Goal: Information Seeking & Learning: Learn about a topic

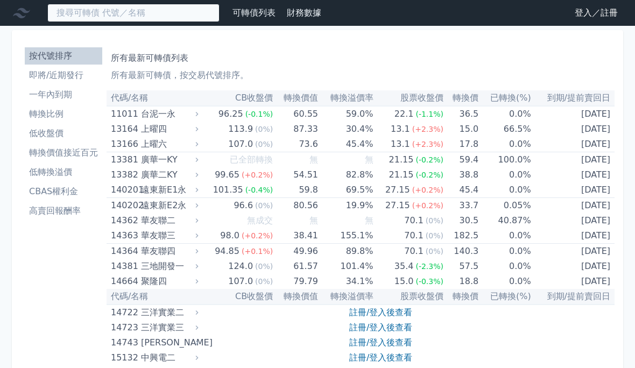
click at [77, 13] on input at bounding box center [133, 13] width 172 height 18
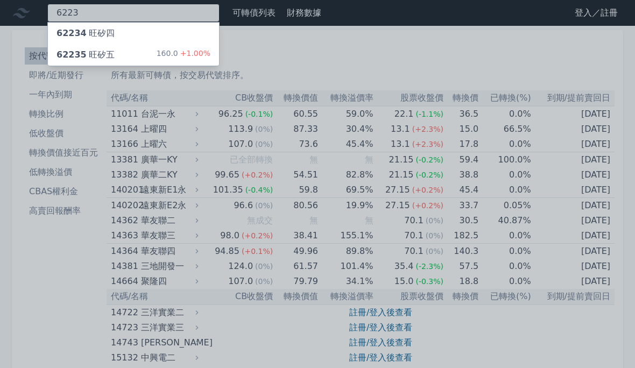
type input "6223"
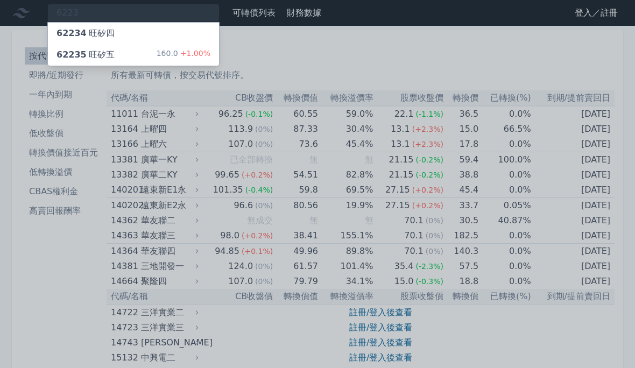
click at [79, 53] on span "62235" at bounding box center [71, 55] width 30 height 10
click at [73, 50] on span "62235" at bounding box center [71, 55] width 30 height 10
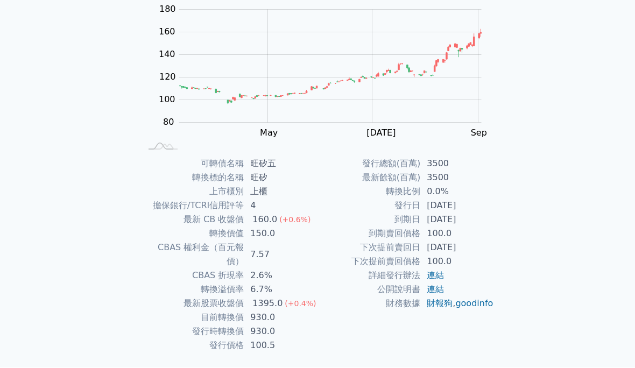
scroll to position [130, 0]
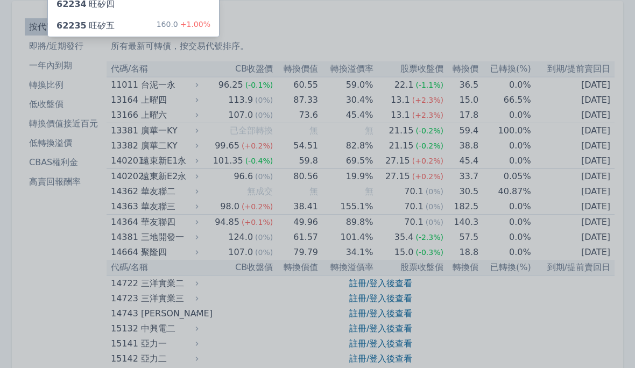
scroll to position [29, 0]
click at [74, 232] on div at bounding box center [317, 184] width 635 height 368
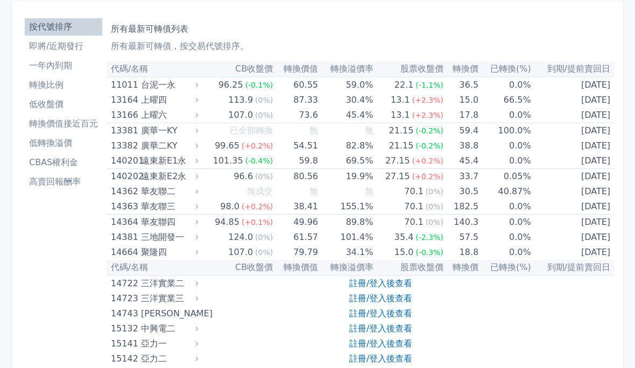
click at [45, 49] on li "即將/近期發行" at bounding box center [63, 46] width 77 height 13
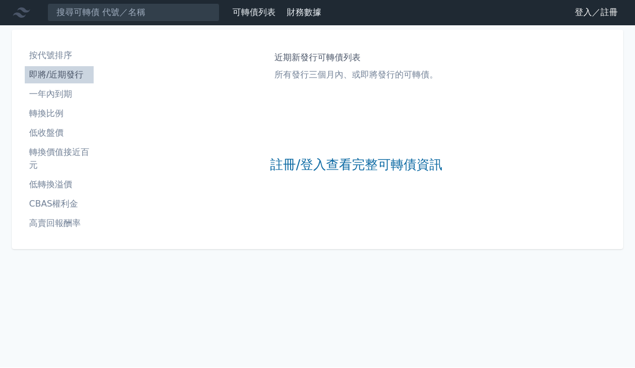
click at [309, 157] on link "註冊/登入查看完整可轉債資訊" at bounding box center [356, 165] width 172 height 17
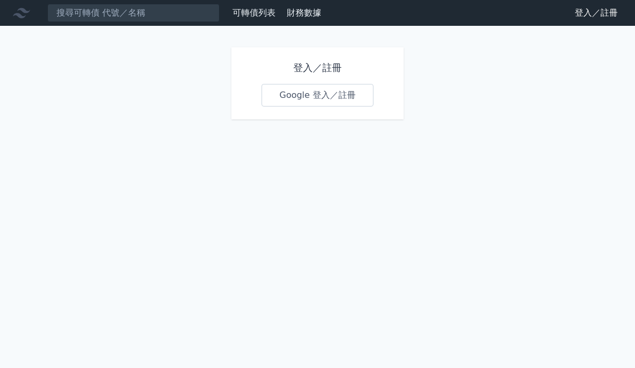
click at [304, 94] on link "Google 登入／註冊" at bounding box center [317, 95] width 112 height 23
click at [593, 20] on link "登入／註冊" at bounding box center [596, 12] width 60 height 17
click at [589, 17] on div "可轉債列表 財務數據 登出 登出" at bounding box center [608, 12] width 54 height 17
click at [29, 11] on icon at bounding box center [21, 13] width 17 height 10
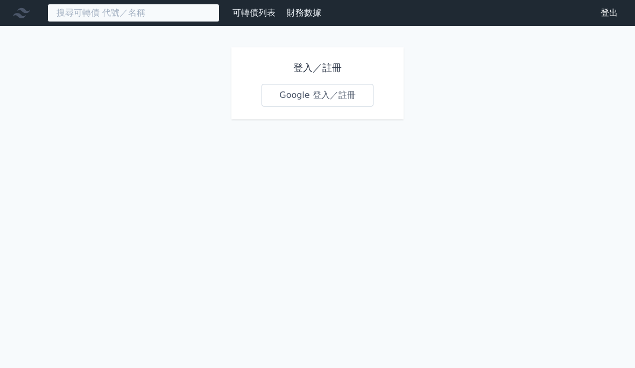
click at [77, 12] on input at bounding box center [133, 13] width 172 height 18
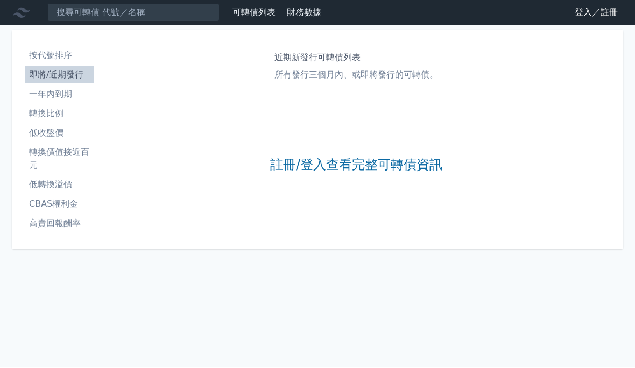
click at [40, 88] on li "一年內到期" at bounding box center [59, 94] width 69 height 13
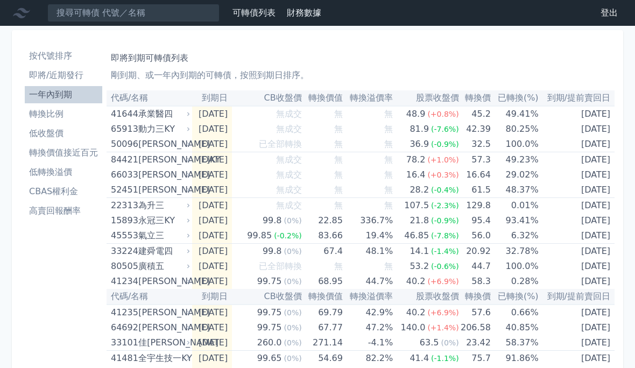
click at [45, 150] on li "轉換價值接近百元" at bounding box center [63, 152] width 77 height 13
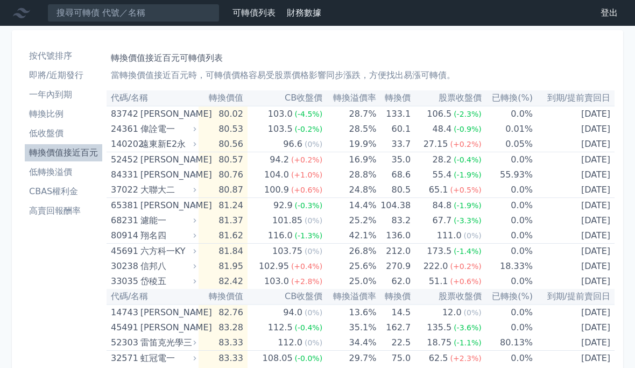
click at [52, 156] on li "轉換價值接近百元" at bounding box center [63, 152] width 77 height 13
click at [70, 156] on li "轉換價值接近百元" at bounding box center [63, 152] width 77 height 13
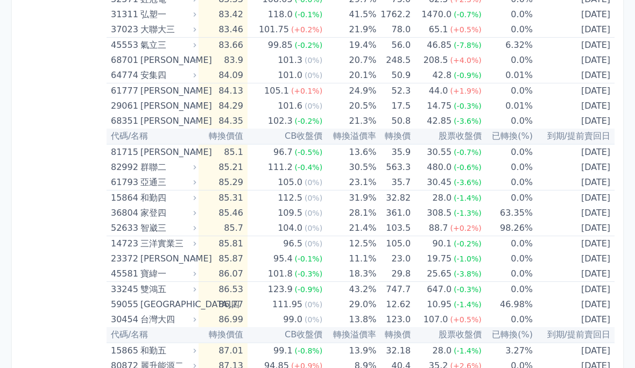
scroll to position [301, 0]
